Goal: Task Accomplishment & Management: Use online tool/utility

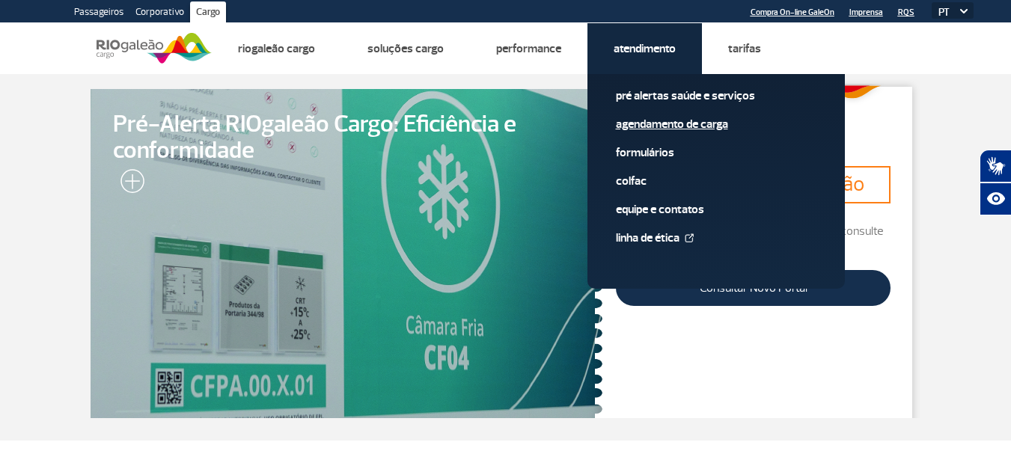
click at [679, 127] on link "Agendamento de Carga" at bounding box center [716, 124] width 201 height 16
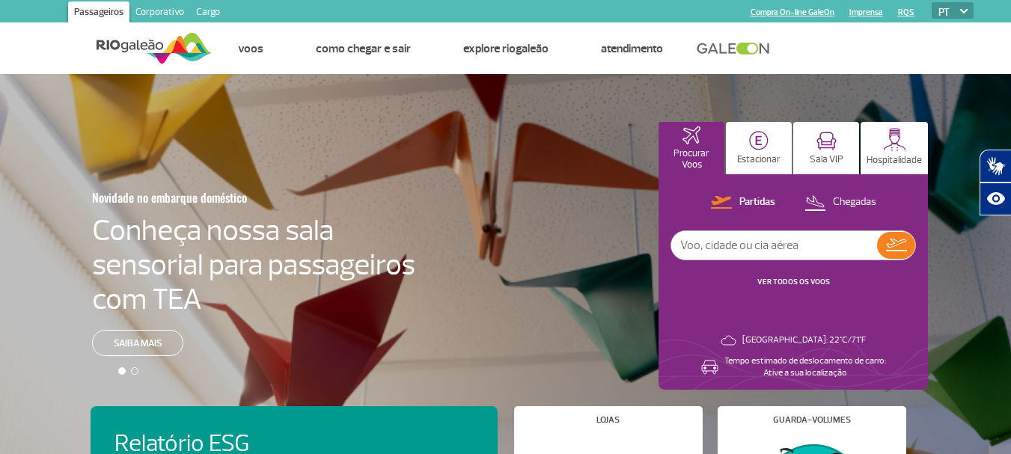
click at [205, 12] on link "Cargo" at bounding box center [208, 13] width 36 height 24
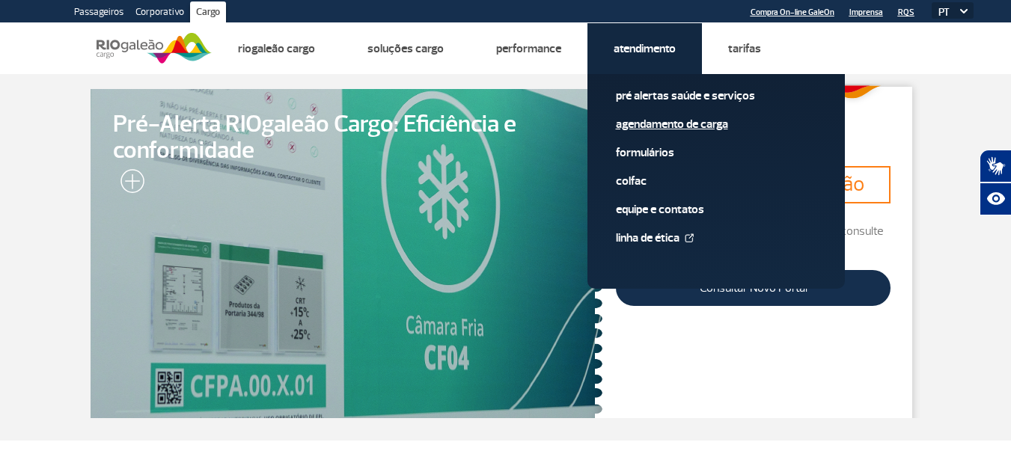
click at [673, 127] on link "Agendamento de Carga" at bounding box center [716, 124] width 201 height 16
